Goal: Transaction & Acquisition: Purchase product/service

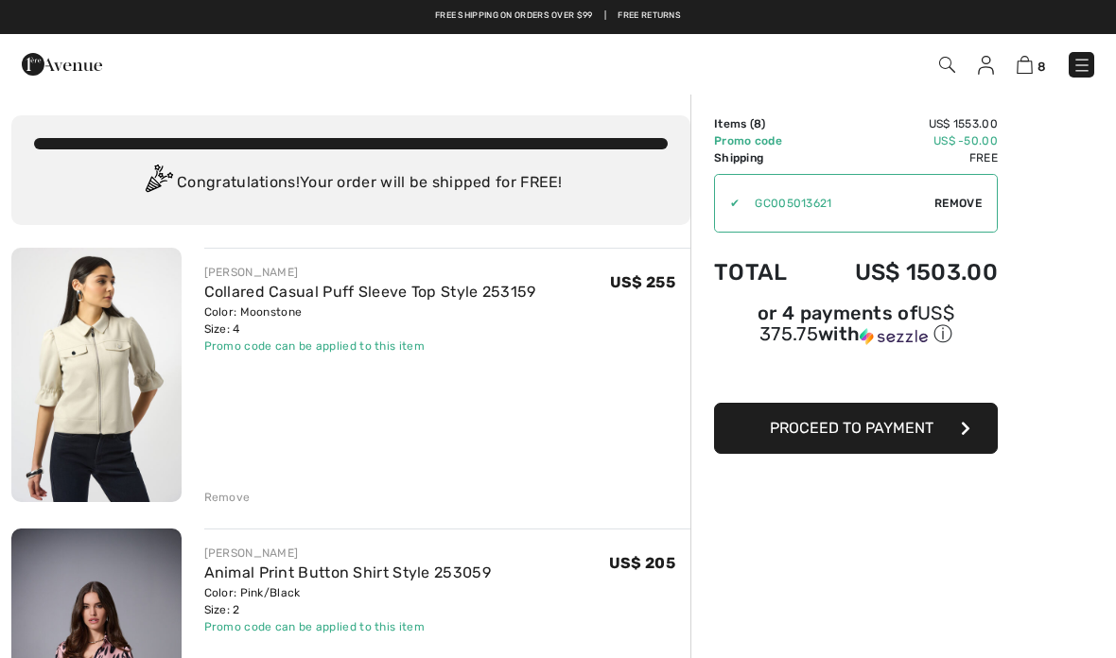
click at [950, 61] on img at bounding box center [947, 65] width 16 height 16
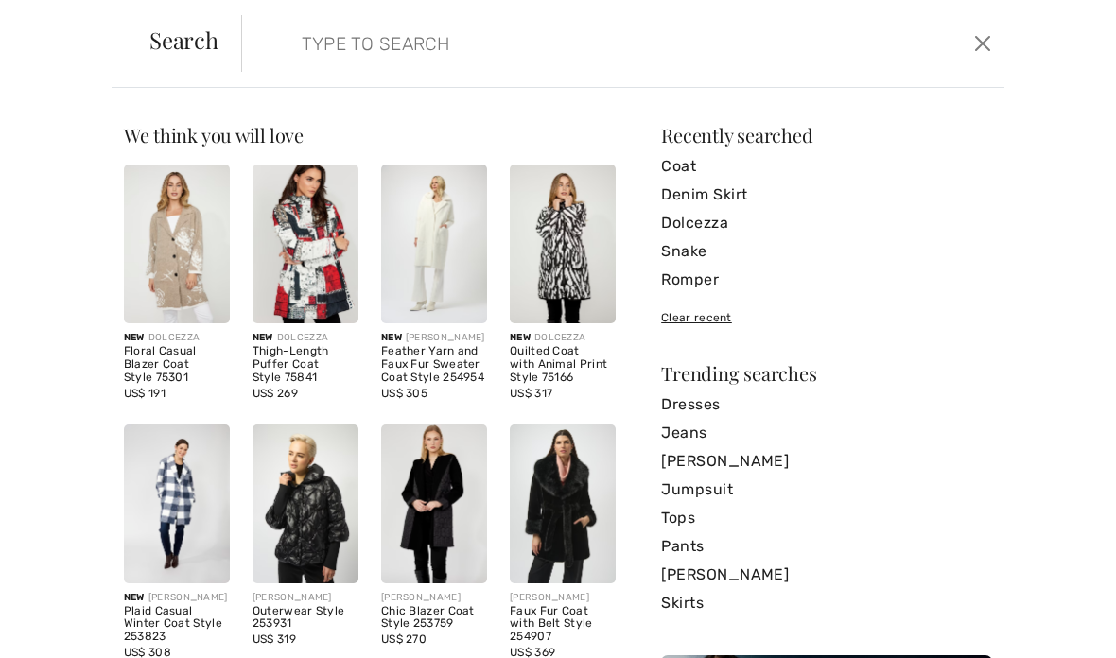
click at [416, 46] on input "search" at bounding box center [544, 43] width 512 height 57
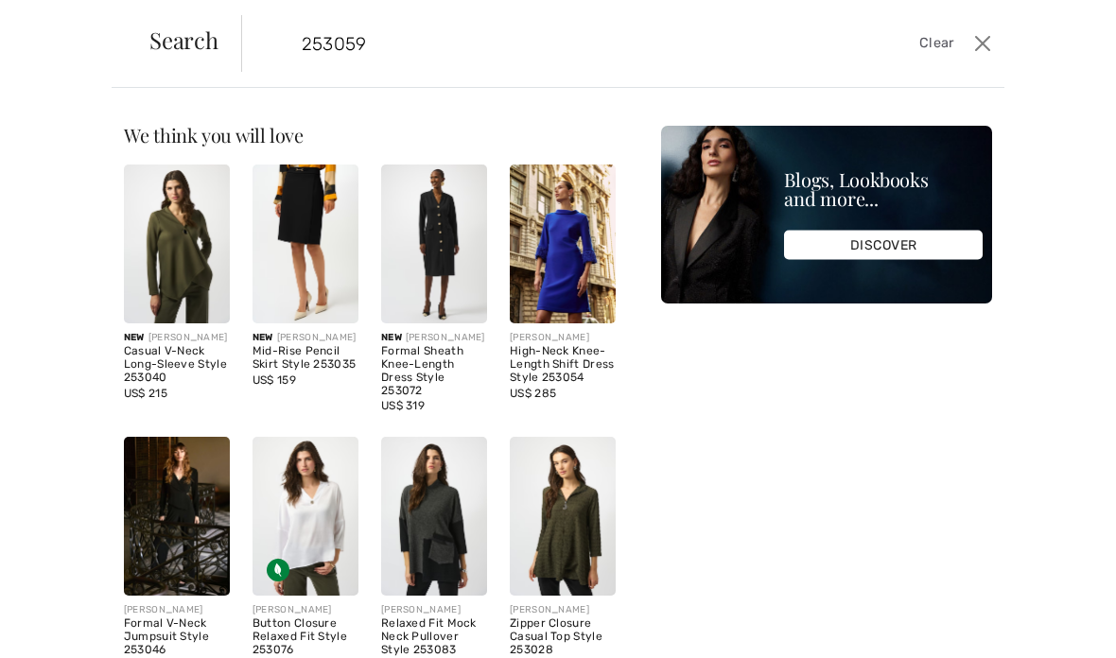
type input "253059"
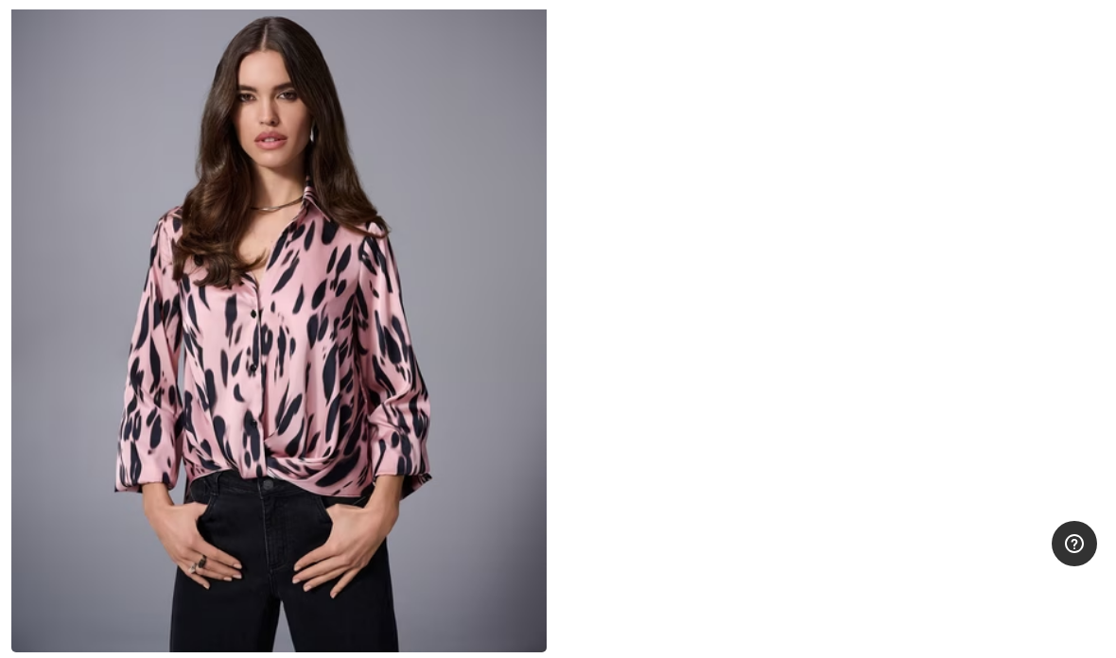
scroll to position [533, 0]
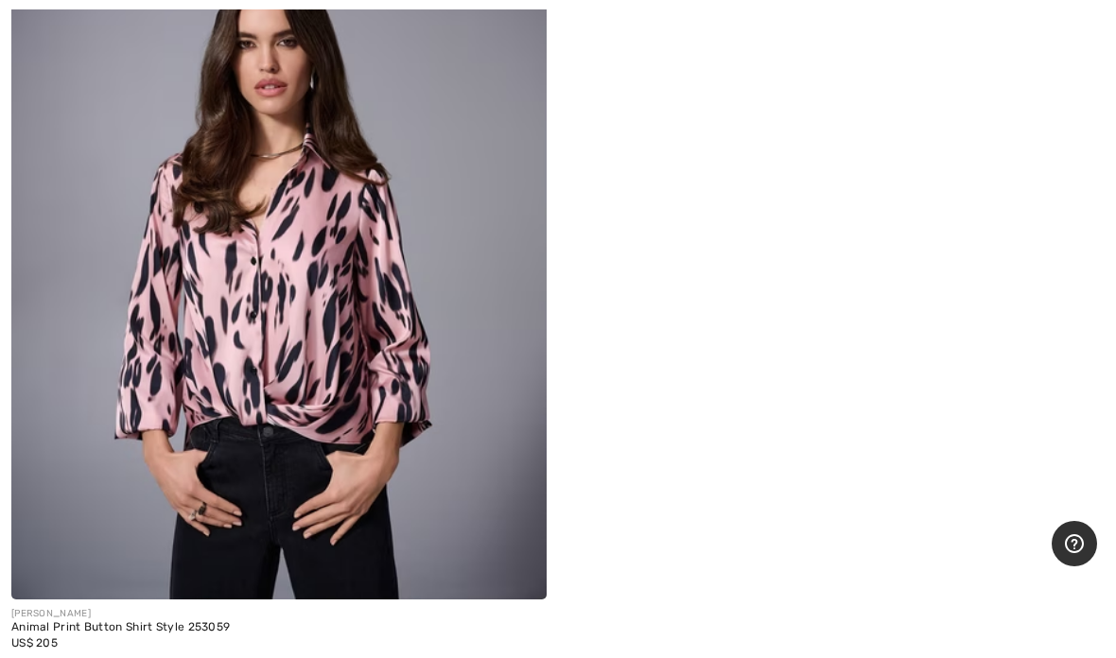
click at [166, 638] on div "US$ 205" at bounding box center [278, 643] width 535 height 17
click at [227, 437] on img at bounding box center [278, 198] width 535 height 803
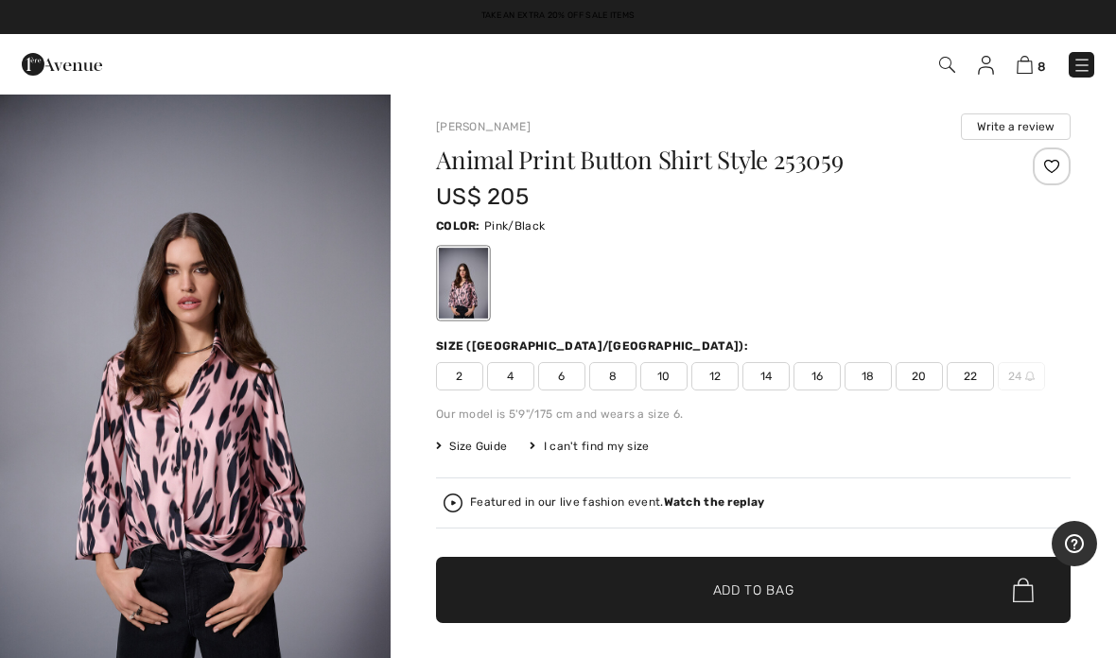
scroll to position [81, 0]
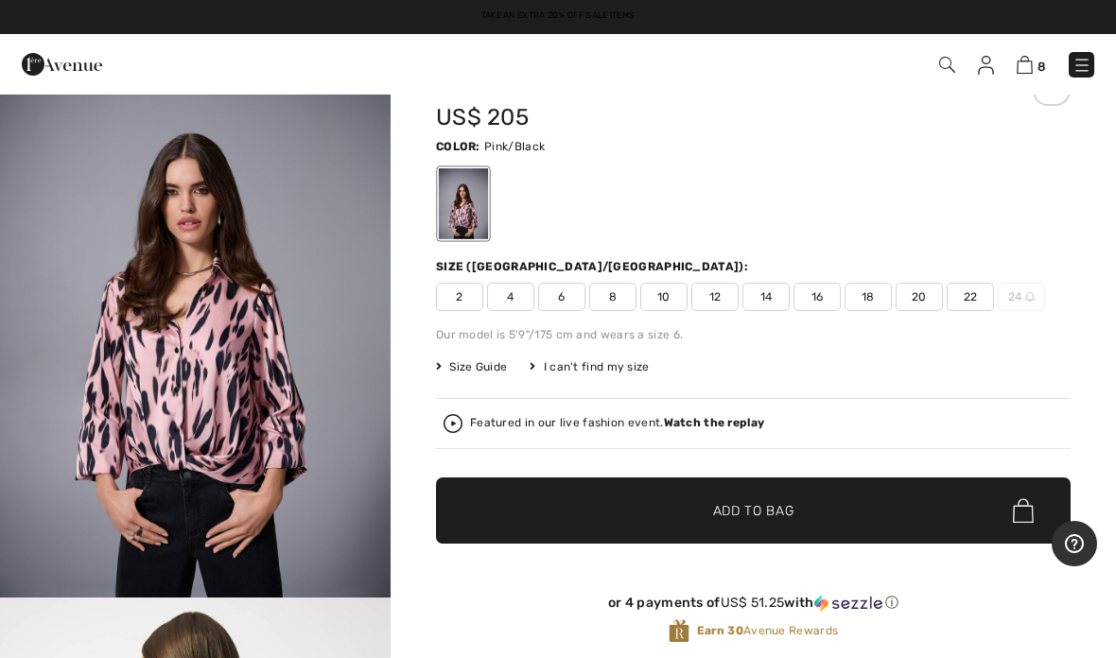
click at [462, 427] on img at bounding box center [453, 423] width 19 height 19
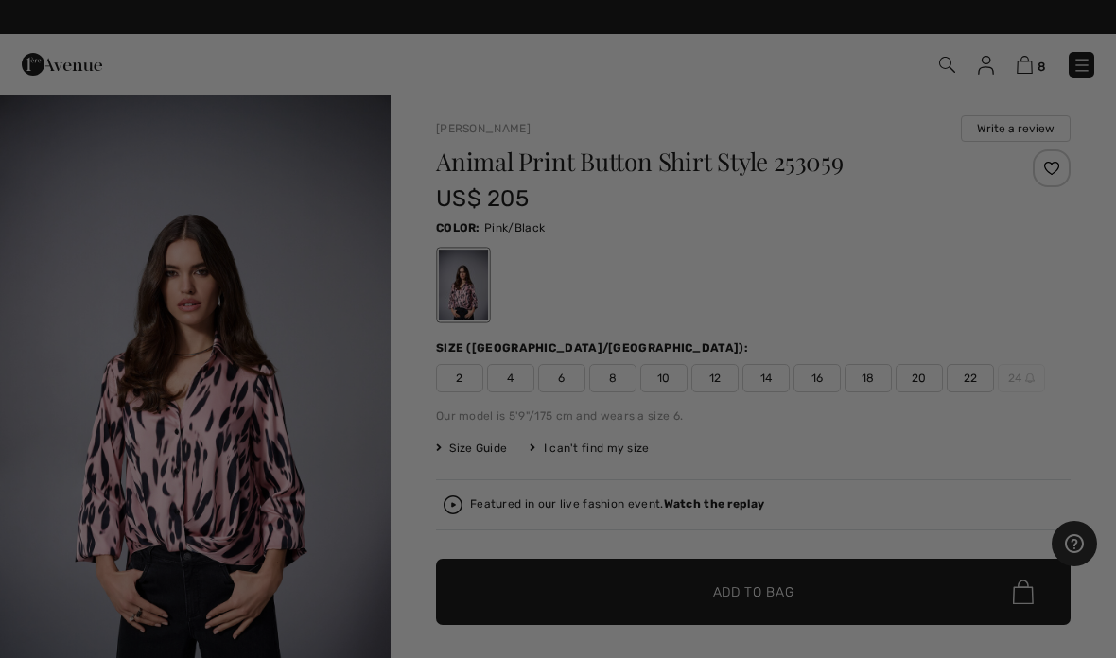
scroll to position [0, 0]
